Goal: Information Seeking & Learning: Learn about a topic

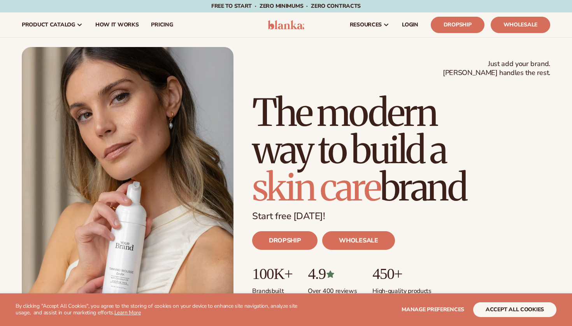
click at [540, 316] on button "accept all cookies" at bounding box center [514, 310] width 83 height 15
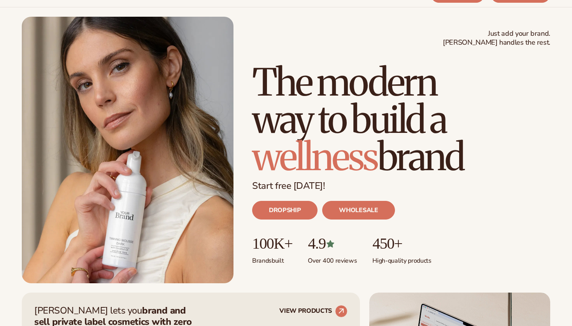
scroll to position [38, 0]
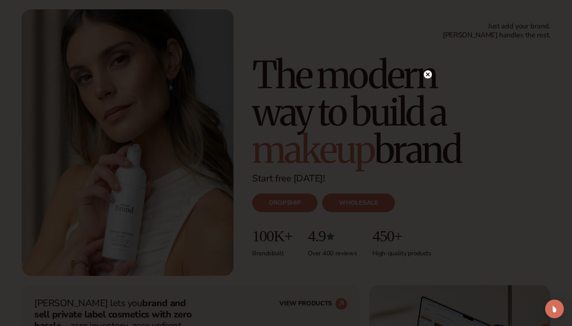
click at [427, 74] on icon at bounding box center [428, 75] width 4 height 4
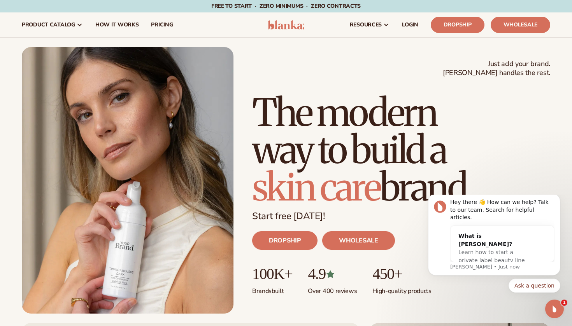
scroll to position [0, 0]
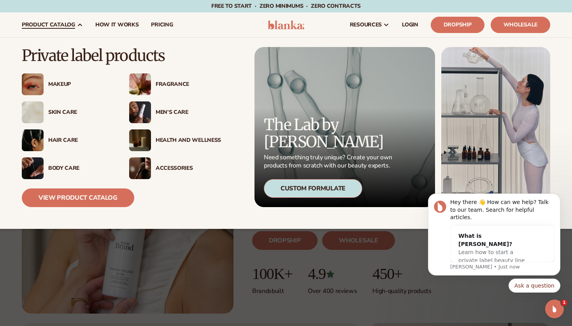
click at [160, 139] on div "Health And Wellness" at bounding box center [188, 140] width 65 height 7
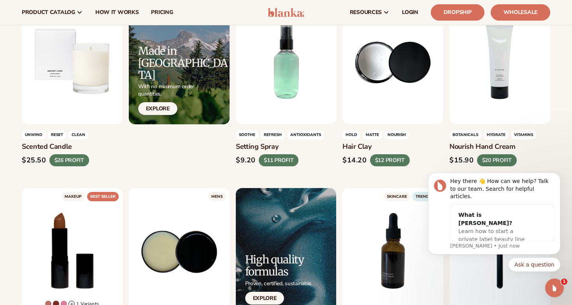
scroll to position [814, 0]
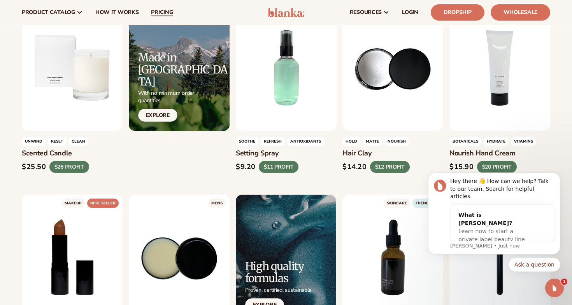
click at [153, 17] on link "pricing" at bounding box center [162, 12] width 34 height 25
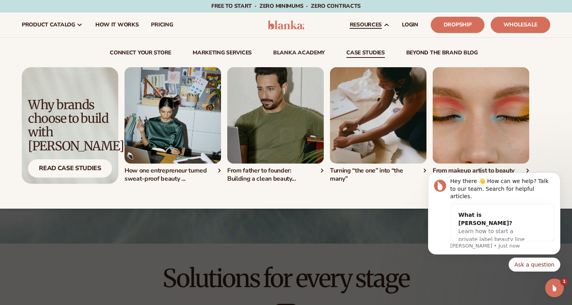
click at [361, 126] on img "3 / 4" at bounding box center [378, 115] width 96 height 96
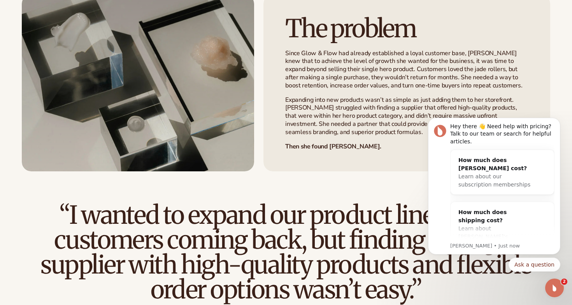
scroll to position [423, 0]
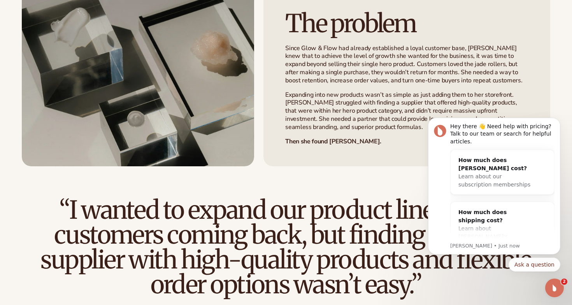
click at [395, 176] on div "“I wanted to expand our product line to keep customers coming back, but finding…" at bounding box center [286, 245] width 528 height 156
click at [566, 51] on div "The problem Since Glow & Flow had already established a loyal customer base, Ar…" at bounding box center [286, 77] width 572 height 177
click at [559, 120] on icon "Dismiss notification" at bounding box center [558, 120] width 4 height 4
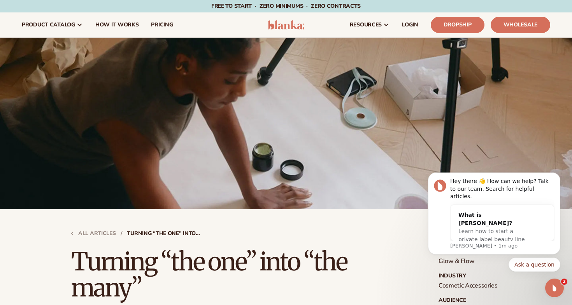
scroll to position [0, 0]
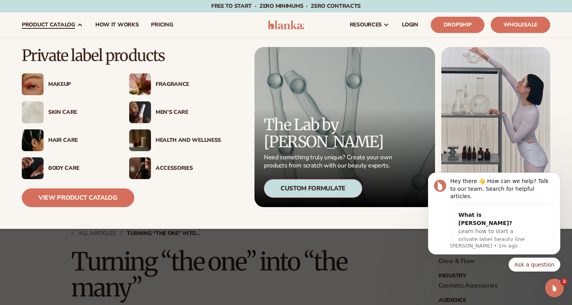
click at [138, 173] on img at bounding box center [140, 169] width 22 height 22
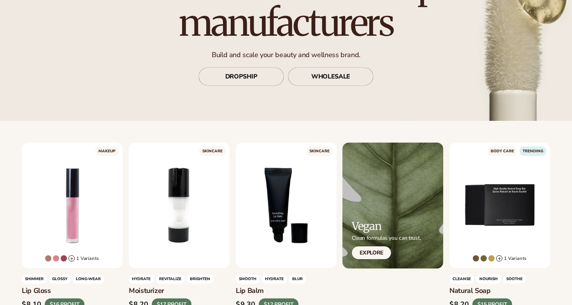
scroll to position [107, 0]
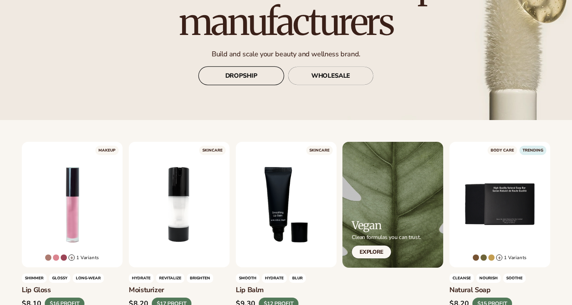
click at [255, 79] on link "DROPSHIP" at bounding box center [241, 76] width 86 height 19
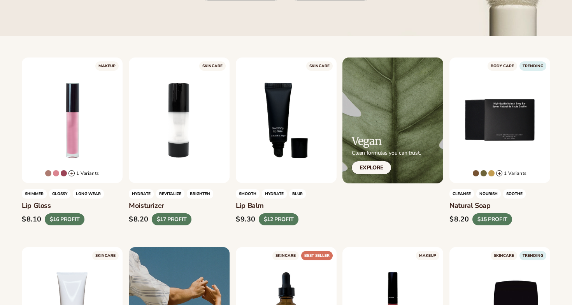
scroll to position [194, 0]
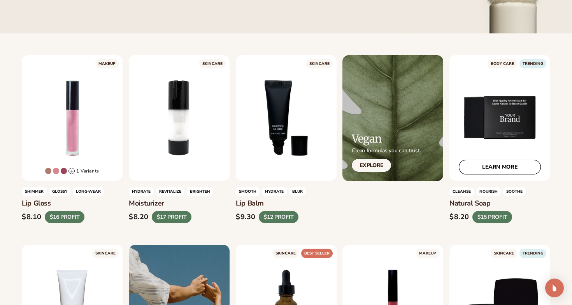
click at [503, 165] on link "LEARN MORE" at bounding box center [500, 167] width 82 height 15
